Goal: Information Seeking & Learning: Learn about a topic

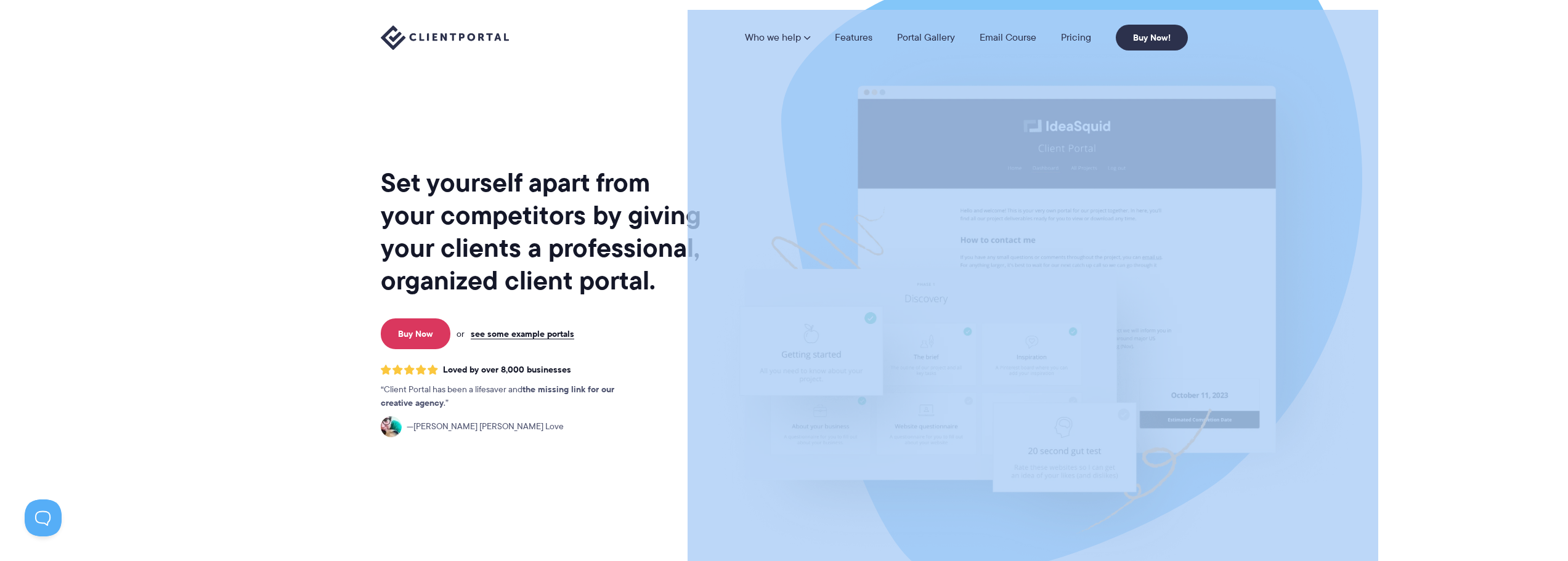
drag, startPoint x: 383, startPoint y: 187, endPoint x: 678, endPoint y: 277, distance: 308.4
click at [688, 279] on div "Set yourself apart from your competitors by giving your clients a professional,…" at bounding box center [785, 300] width 808 height 601
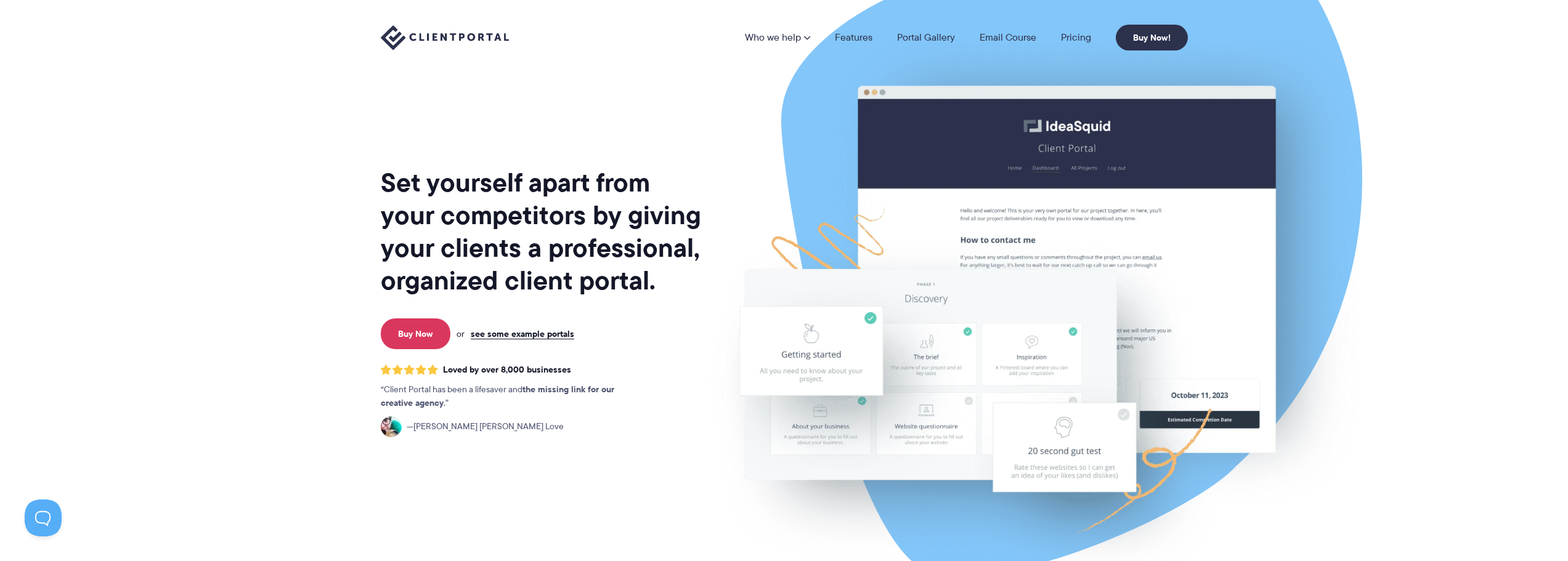
click at [676, 275] on h1 "Set yourself apart from your competitors by giving your clients a professional,…" at bounding box center [542, 232] width 323 height 130
click at [852, 38] on link "Features" at bounding box center [854, 37] width 38 height 10
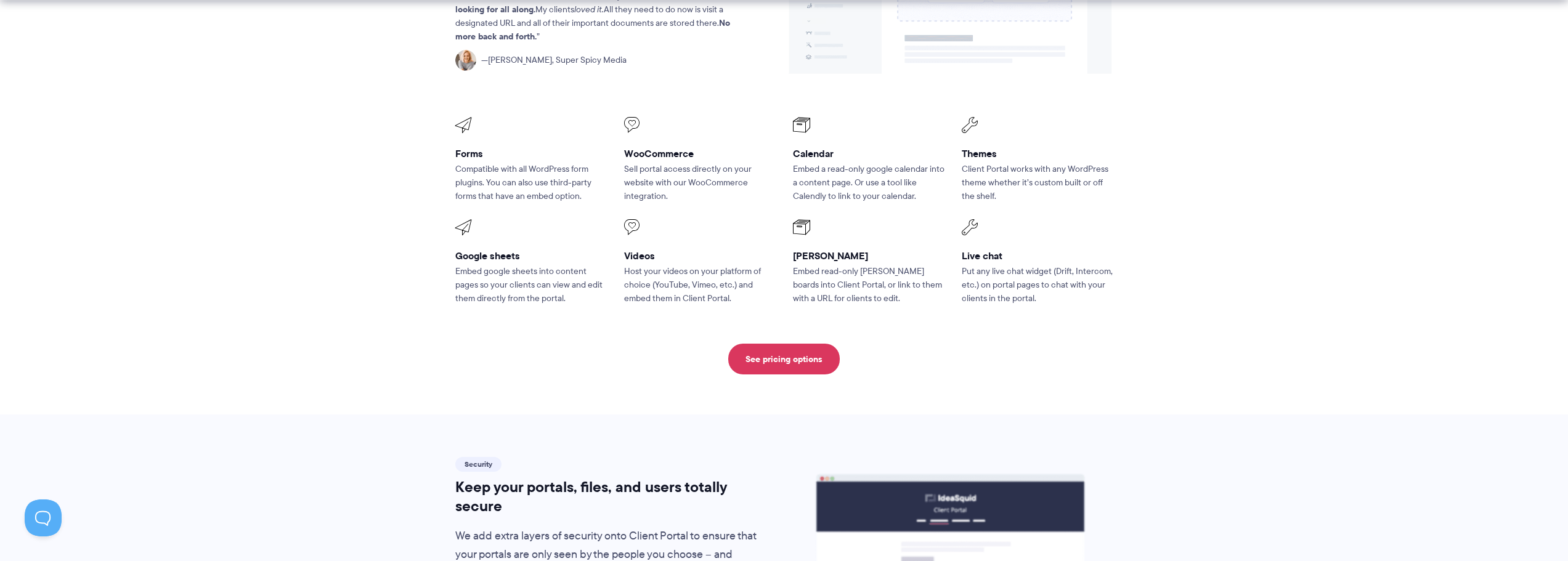
scroll to position [1656, 0]
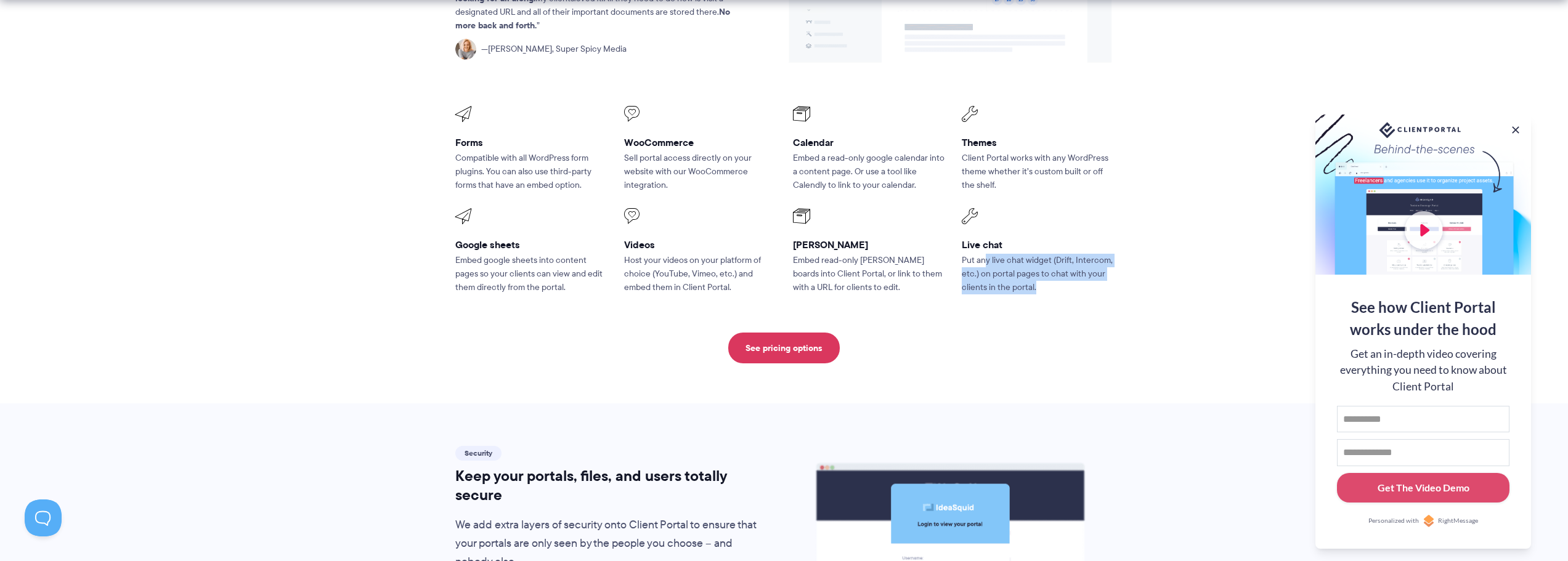
drag, startPoint x: 984, startPoint y: 232, endPoint x: 1094, endPoint y: 263, distance: 114.3
click at [1094, 263] on li "Live chat Put any live chat widget (Drift, Intercom, etc.) on portal pages to c…" at bounding box center [1037, 252] width 169 height 103
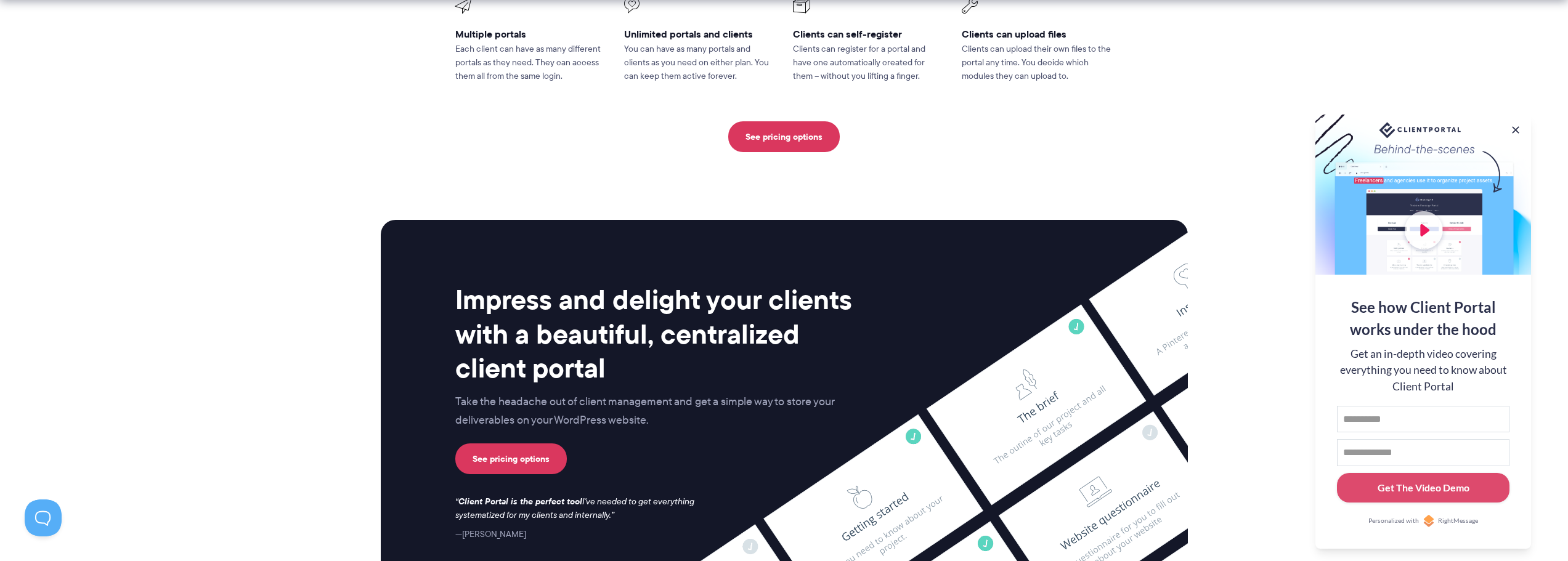
scroll to position [2935, 0]
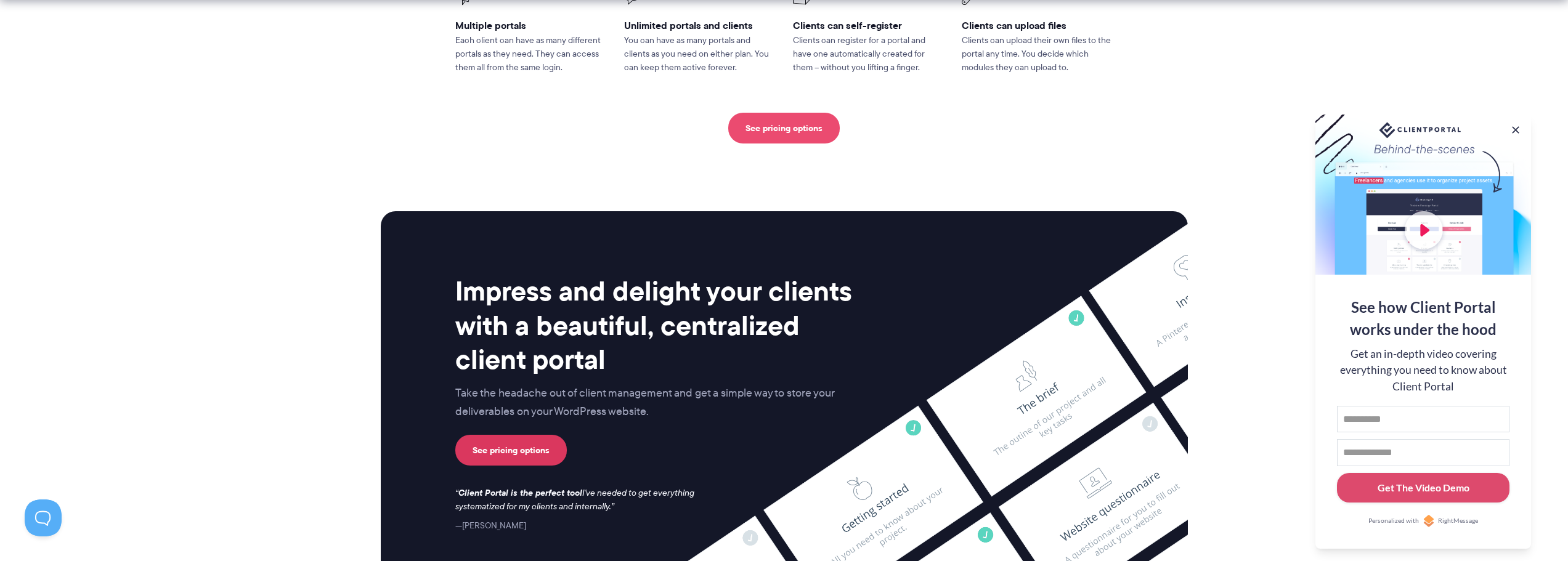
click at [779, 113] on link "See pricing options" at bounding box center [784, 128] width 111 height 31
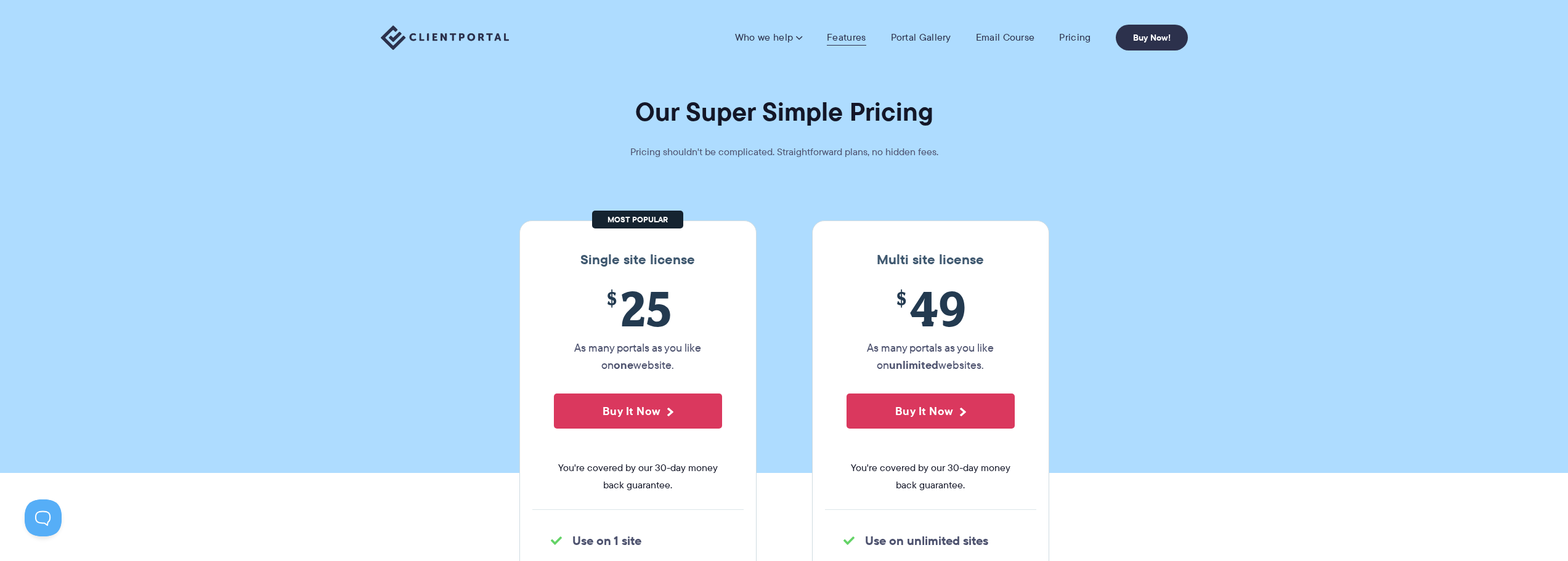
click at [845, 40] on link "Features" at bounding box center [846, 38] width 39 height 13
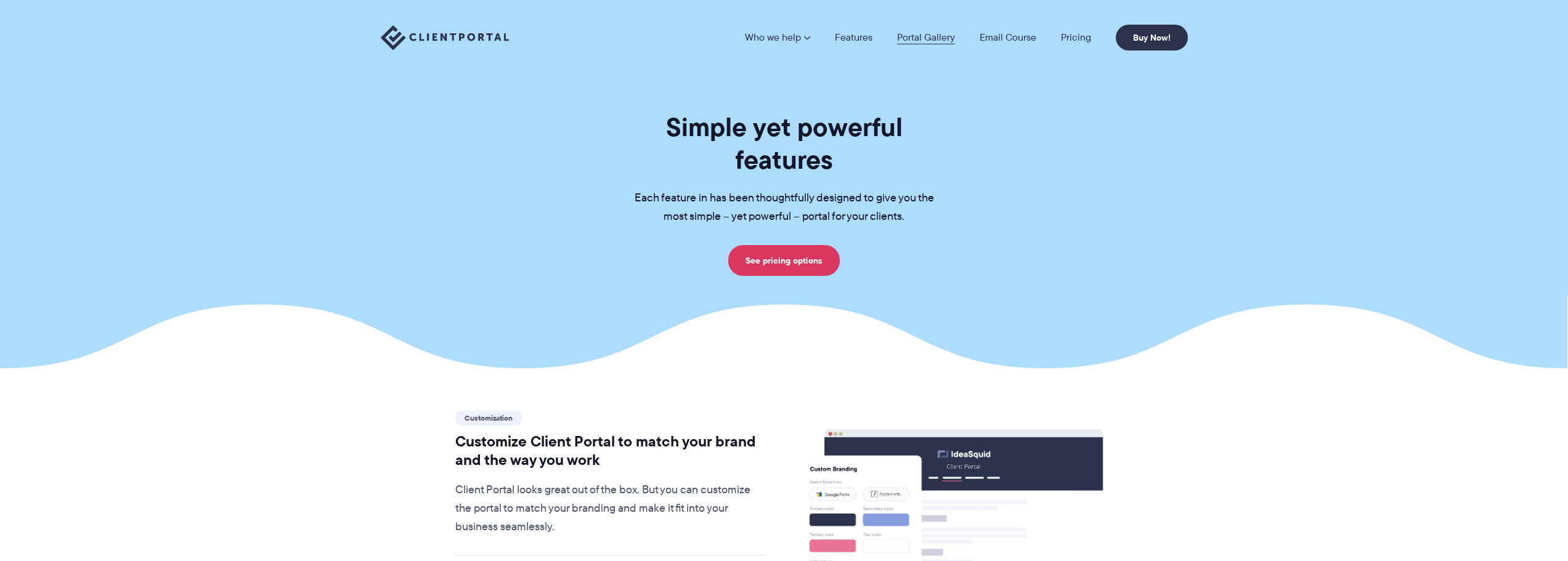
click at [903, 40] on link "Portal Gallery" at bounding box center [926, 37] width 58 height 10
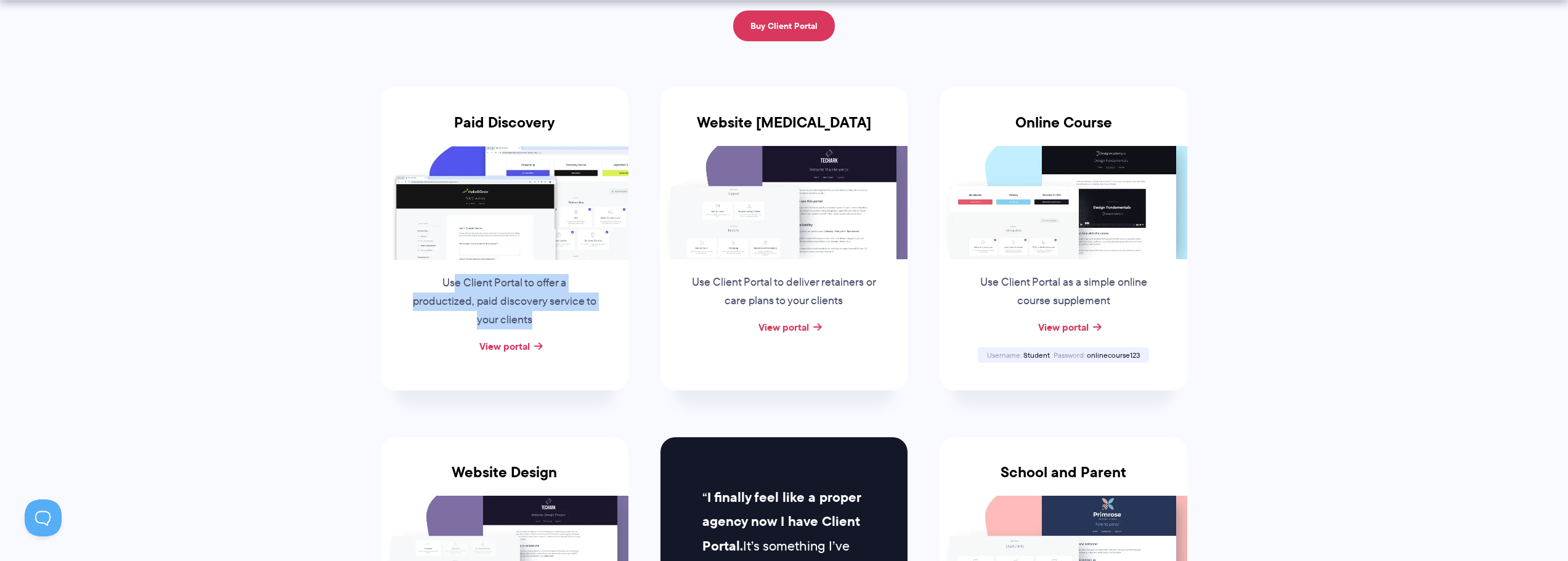
drag, startPoint x: 454, startPoint y: 283, endPoint x: 594, endPoint y: 317, distance: 144.1
click at [594, 317] on p "Use Client Portal to offer a productized, paid discovery service to your clients" at bounding box center [504, 301] width 187 height 55
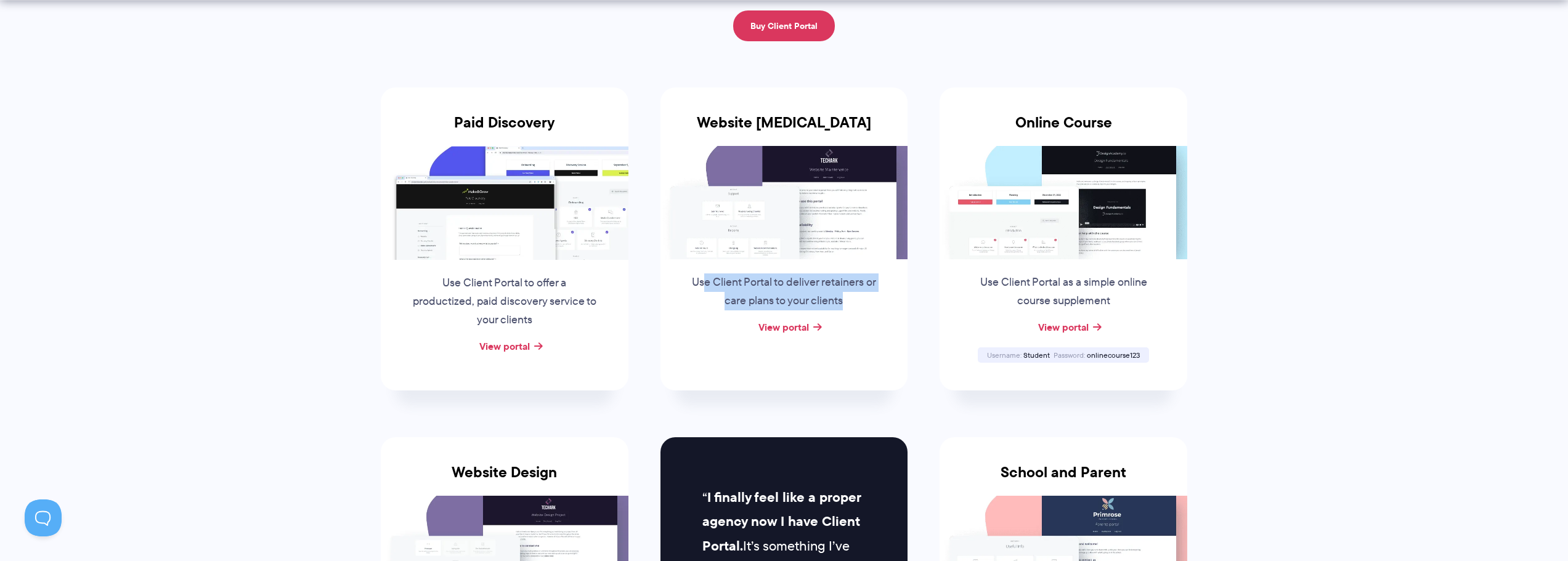
drag, startPoint x: 703, startPoint y: 277, endPoint x: 854, endPoint y: 313, distance: 155.2
click at [854, 313] on div "Use Client Portal to deliver retainers or care plans to your clients" at bounding box center [784, 289] width 212 height 59
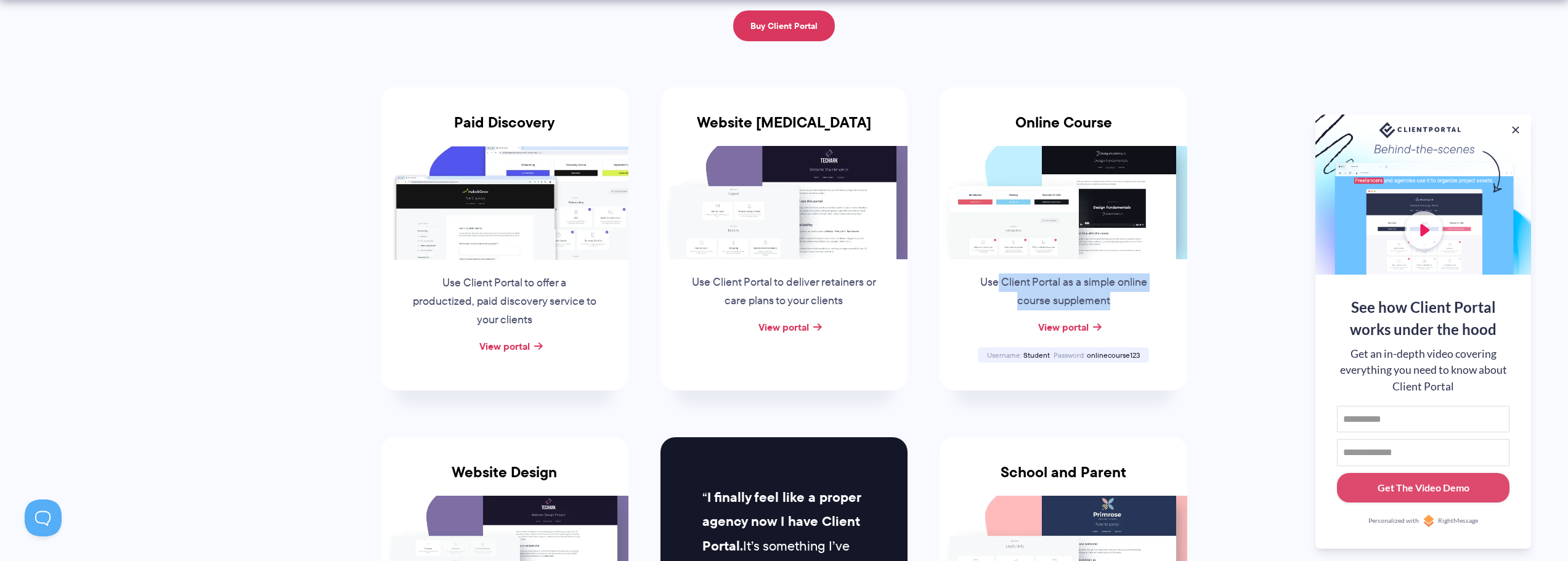
drag, startPoint x: 999, startPoint y: 288, endPoint x: 1114, endPoint y: 311, distance: 117.3
click at [1114, 311] on div "Use Client Portal as a simple online course supplement" at bounding box center [1064, 289] width 212 height 59
click at [1088, 306] on p "Use Client Portal as a simple online course supplement" at bounding box center [1063, 291] width 187 height 37
click at [1082, 322] on link "View portal" at bounding box center [1064, 327] width 51 height 14
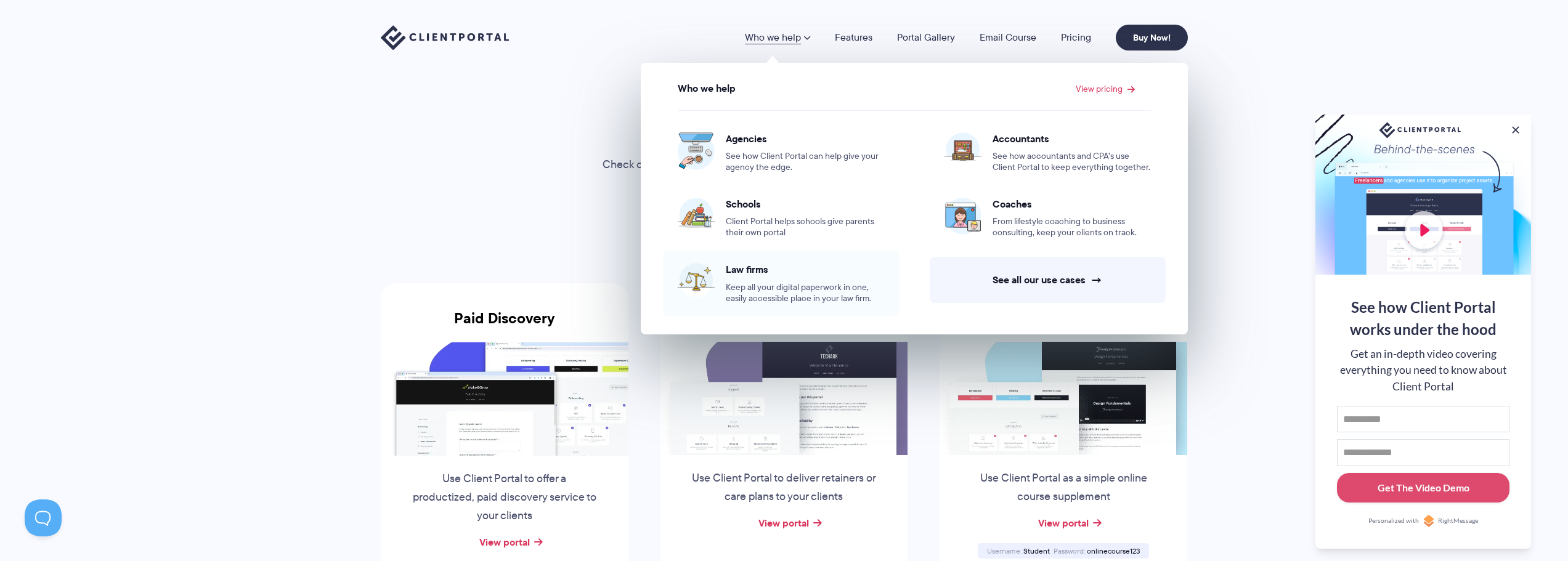
click at [758, 267] on span "Law firms" at bounding box center [805, 270] width 158 height 13
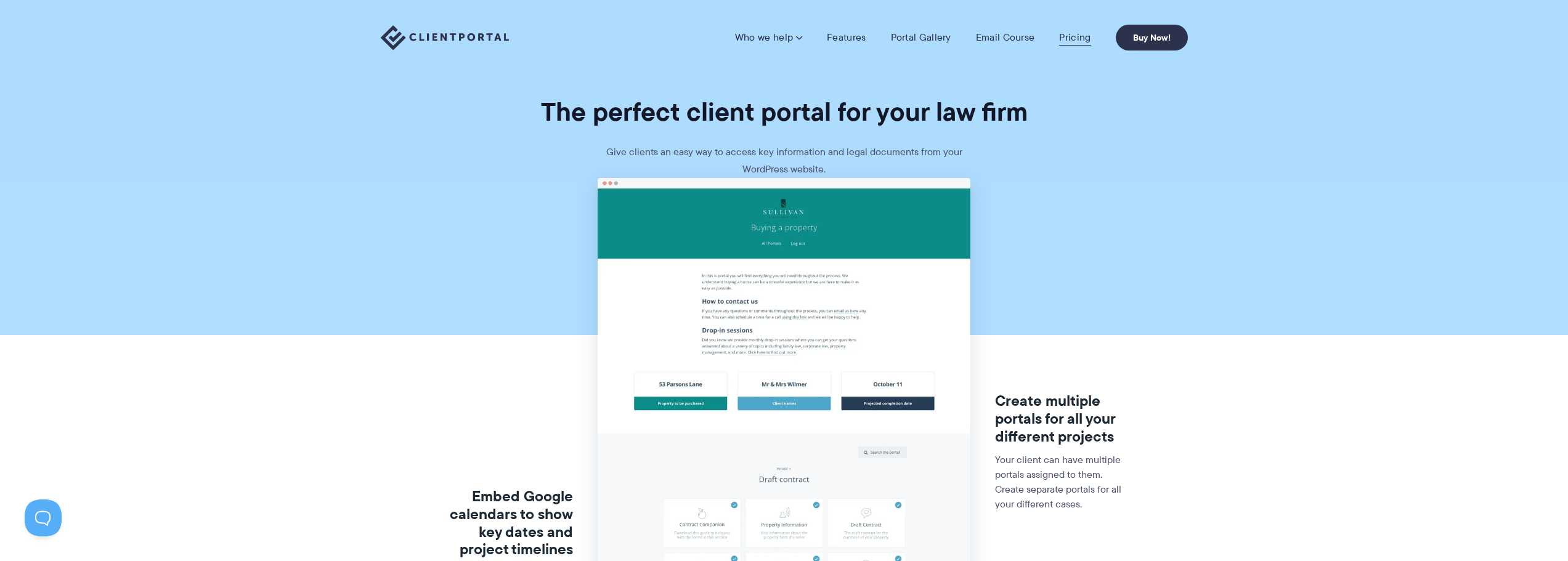
click at [1072, 40] on link "Pricing" at bounding box center [1075, 38] width 32 height 13
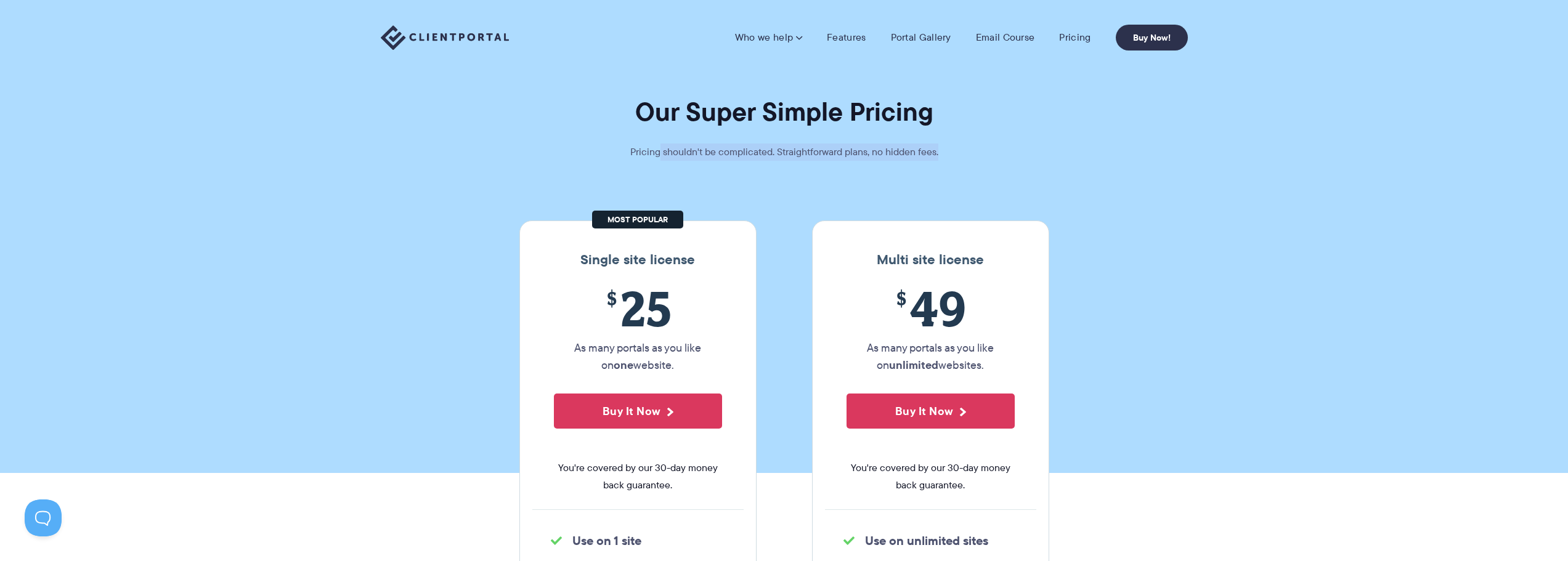
drag, startPoint x: 660, startPoint y: 155, endPoint x: 951, endPoint y: 169, distance: 291.3
click at [951, 169] on section "Our Super Simple Pricing Pricing shouldn't be complicated. Straightforward plan…" at bounding box center [784, 236] width 1568 height 473
click at [811, 40] on li "Who we help Who we help View pricing Agencies See how Client Portal can help gi…" at bounding box center [768, 38] width 91 height 13
click at [1008, 32] on link "Email Course" at bounding box center [1005, 38] width 59 height 13
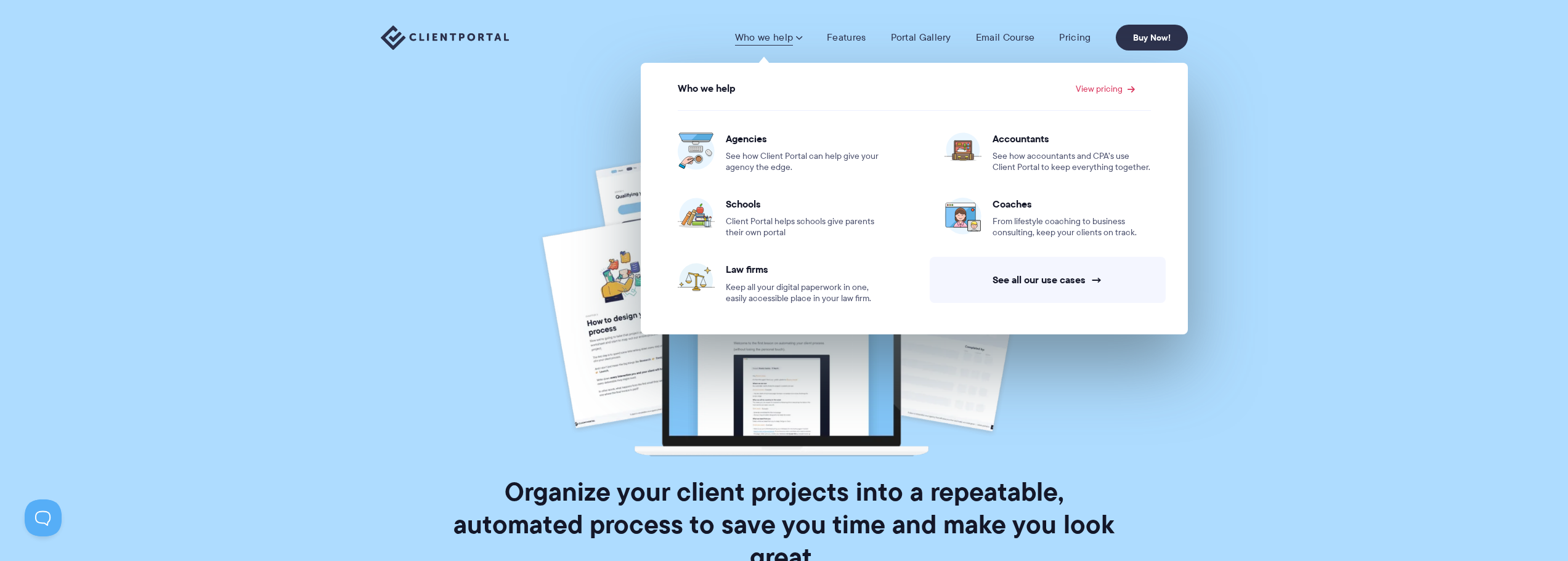
click at [759, 37] on link "Who we help" at bounding box center [769, 38] width 67 height 13
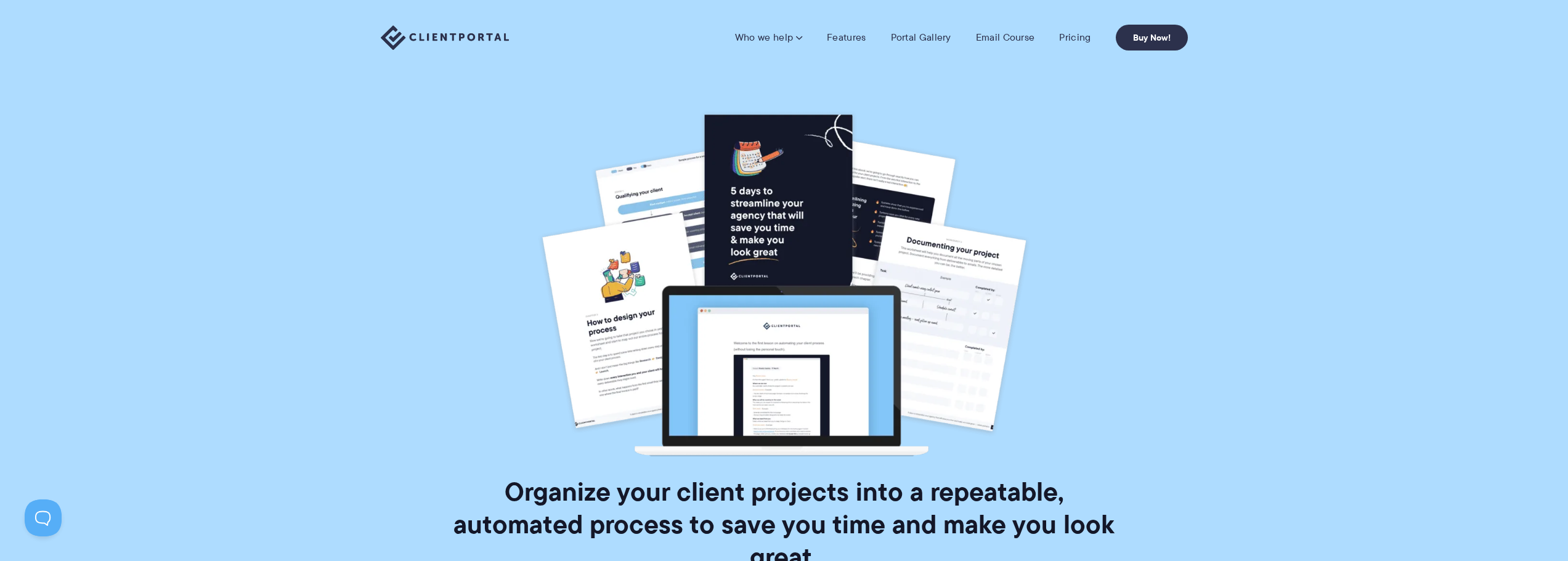
click at [447, 38] on img at bounding box center [445, 38] width 129 height 25
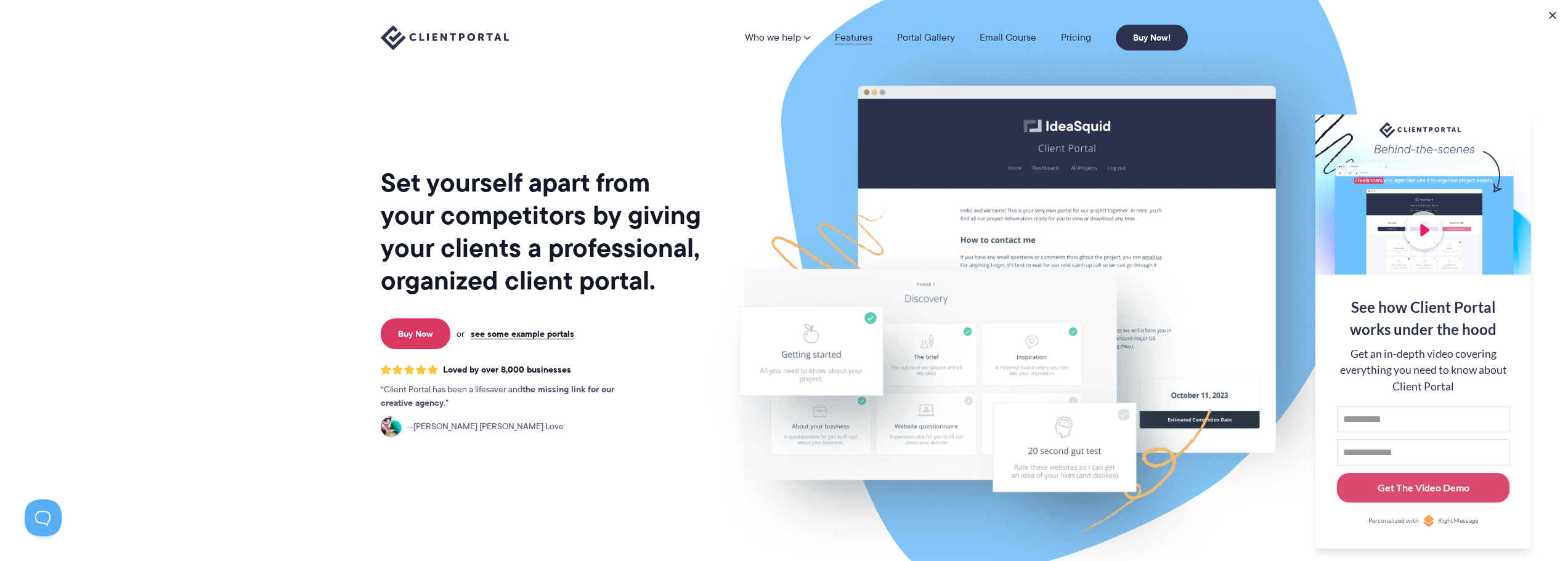
click at [865, 35] on link "Features" at bounding box center [854, 37] width 38 height 10
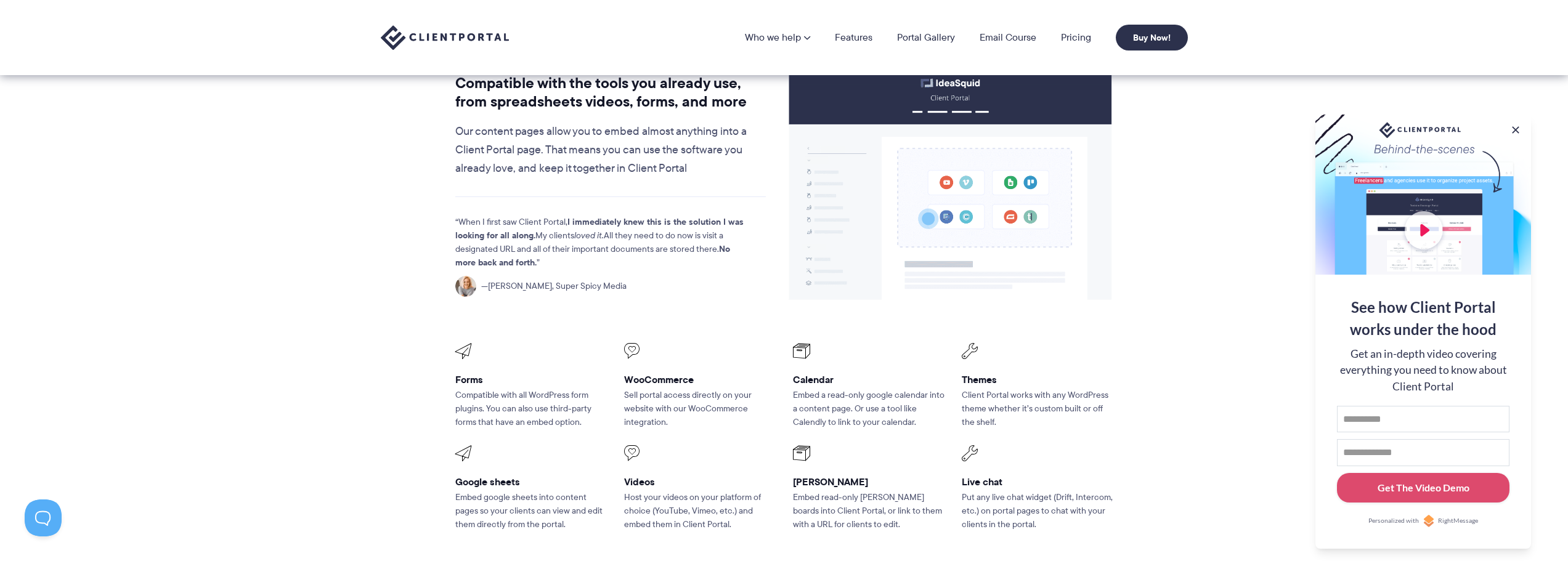
scroll to position [1418, 0]
